Goal: Navigation & Orientation: Understand site structure

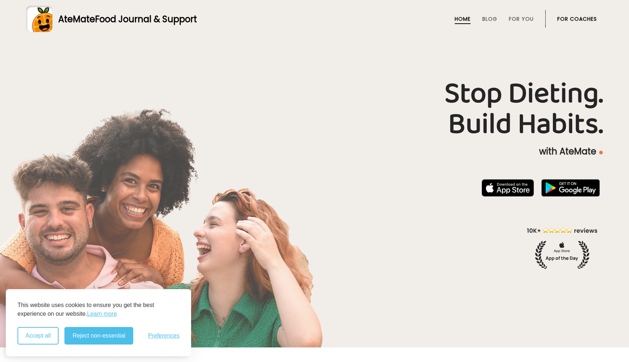
click at [39, 334] on button "Accept all" at bounding box center [37, 335] width 41 height 17
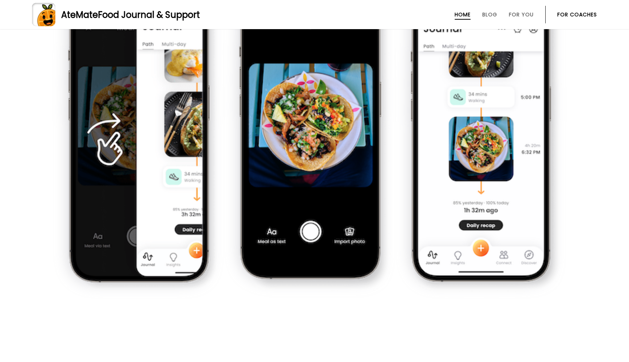
scroll to position [533, 0]
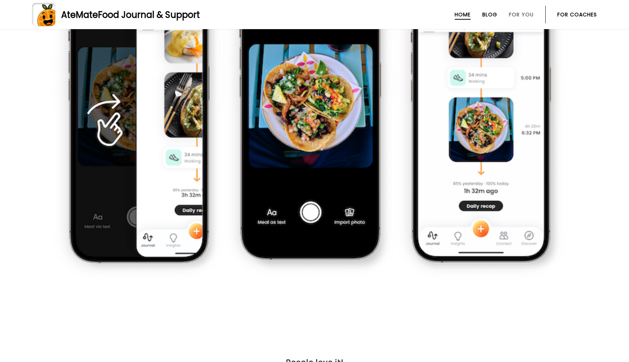
click at [489, 17] on link "Blog" at bounding box center [489, 15] width 15 height 6
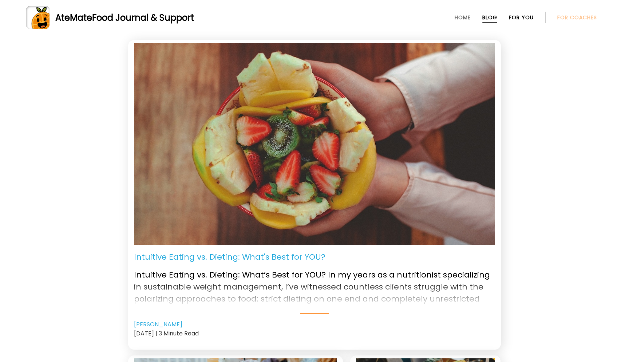
click at [513, 20] on link "For You" at bounding box center [521, 18] width 25 height 6
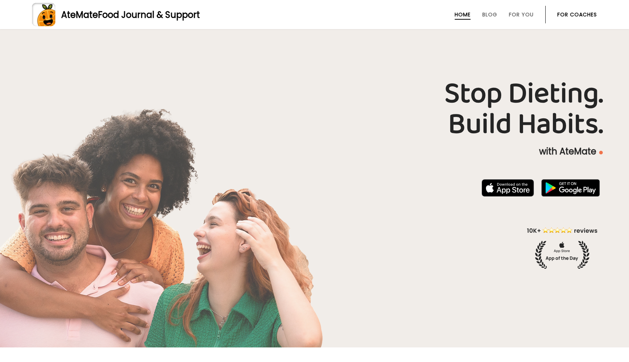
scroll to position [347, 0]
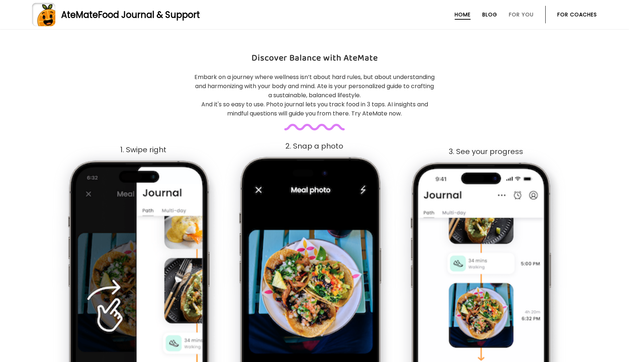
click at [482, 16] on link "Blog" at bounding box center [489, 15] width 15 height 6
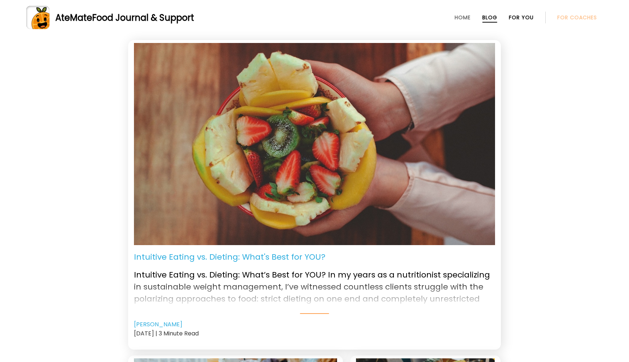
click at [511, 19] on link "For You" at bounding box center [521, 18] width 25 height 6
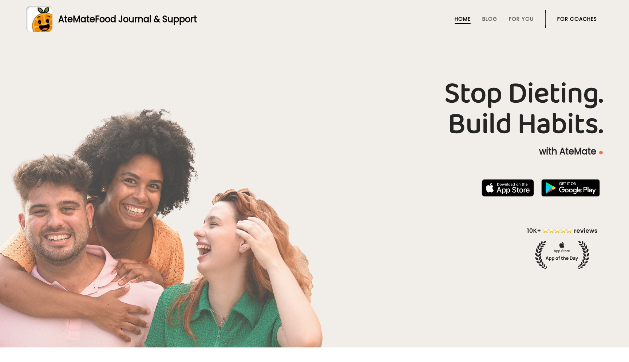
click at [459, 20] on link "Home" at bounding box center [463, 19] width 16 height 6
click at [557, 17] on link "For Coaches" at bounding box center [577, 19] width 40 height 6
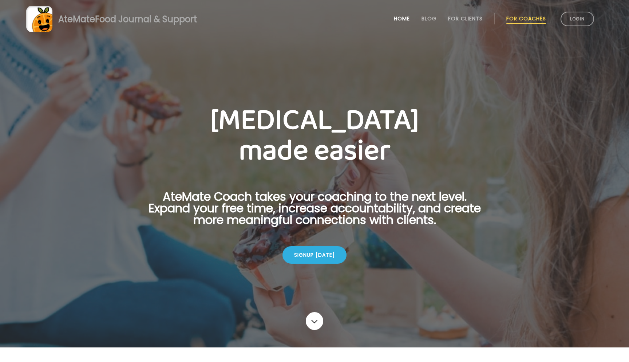
click at [395, 20] on link "Home" at bounding box center [402, 19] width 16 height 6
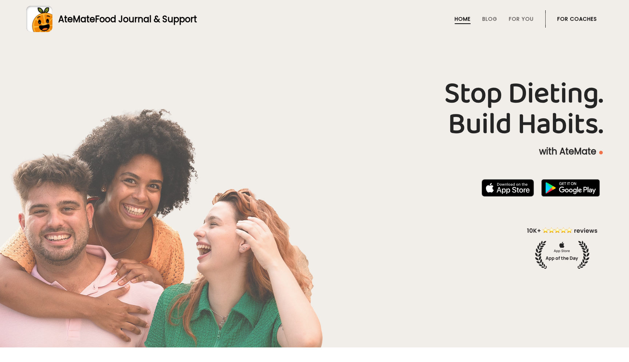
click at [312, 148] on p "with AteMate" at bounding box center [314, 152] width 576 height 12
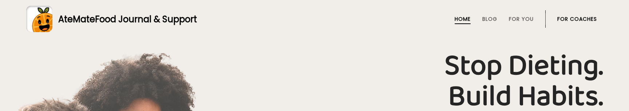
click at [504, 58] on h1 "Stop Dieting. Build Habits." at bounding box center [314, 81] width 576 height 61
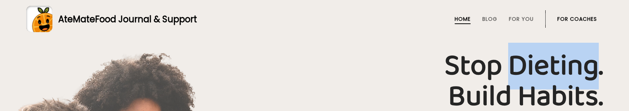
click at [504, 58] on h1 "Stop Dieting. Build Habits." at bounding box center [314, 81] width 576 height 61
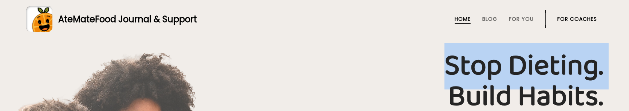
click at [504, 58] on h1 "Stop Dieting. Build Habits." at bounding box center [314, 81] width 576 height 61
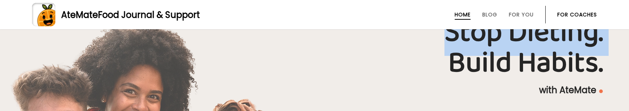
scroll to position [40, 0]
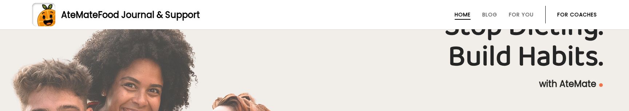
click at [505, 51] on h1 "Stop Dieting. Build Habits." at bounding box center [314, 41] width 576 height 61
click at [494, 58] on h1 "Stop Dieting. Build Habits." at bounding box center [314, 41] width 576 height 61
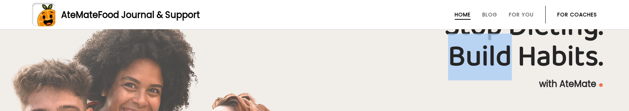
click at [494, 58] on h1 "Stop Dieting. Build Habits." at bounding box center [314, 41] width 576 height 61
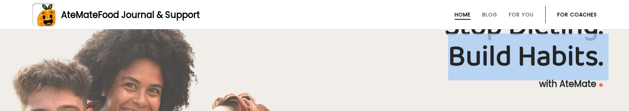
click at [494, 58] on h1 "Stop Dieting. Build Habits." at bounding box center [314, 41] width 576 height 61
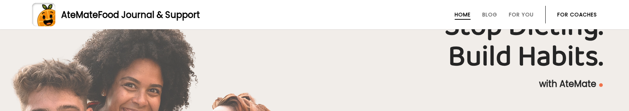
click at [505, 45] on h1 "Stop Dieting. Build Habits." at bounding box center [314, 41] width 576 height 61
click at [163, 64] on h1 "Stop Dieting. Build Habits." at bounding box center [314, 41] width 576 height 61
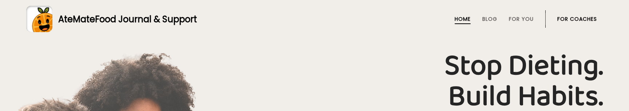
scroll to position [0, 0]
click at [162, 18] on span "Food Journal & Support" at bounding box center [146, 19] width 102 height 12
click at [493, 96] on h1 "Stop Dieting. Build Habits." at bounding box center [314, 81] width 576 height 61
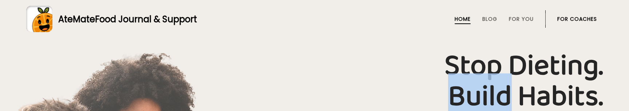
click at [493, 96] on h1 "Stop Dieting. Build Habits." at bounding box center [314, 81] width 576 height 61
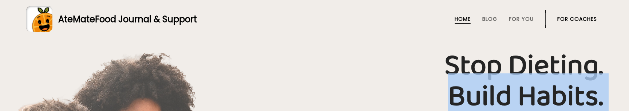
click at [493, 96] on h1 "Stop Dieting. Build Habits." at bounding box center [314, 81] width 576 height 61
click at [483, 55] on h1 "Stop Dieting. Build Habits." at bounding box center [314, 81] width 576 height 61
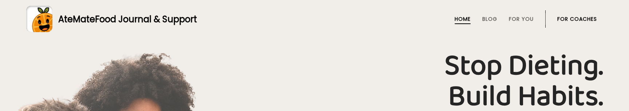
click at [463, 76] on h1 "Stop Dieting. Build Habits." at bounding box center [314, 81] width 576 height 61
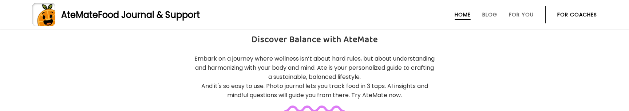
scroll to position [301, 0]
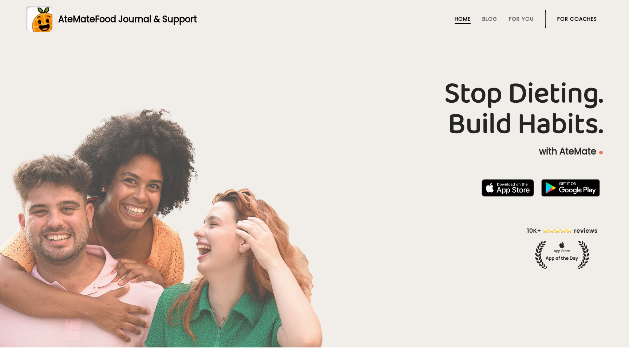
click at [45, 23] on rect at bounding box center [39, 19] width 26 height 26
